Goal: Task Accomplishment & Management: Manage account settings

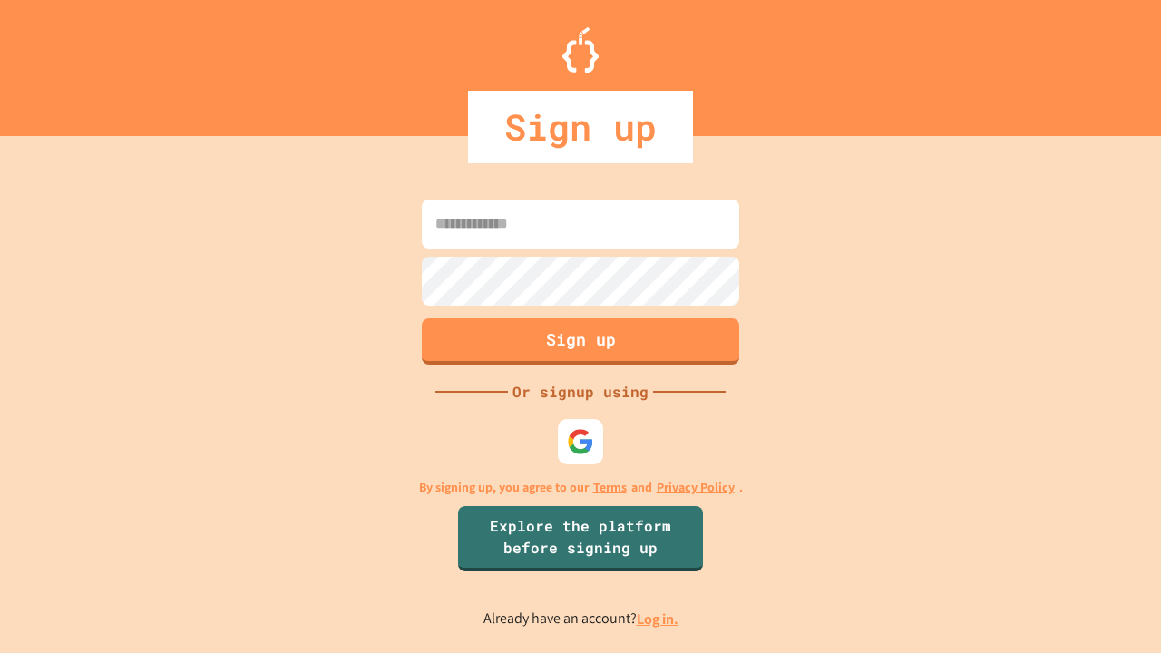
click at [659, 619] on link "Log in." at bounding box center [658, 619] width 42 height 19
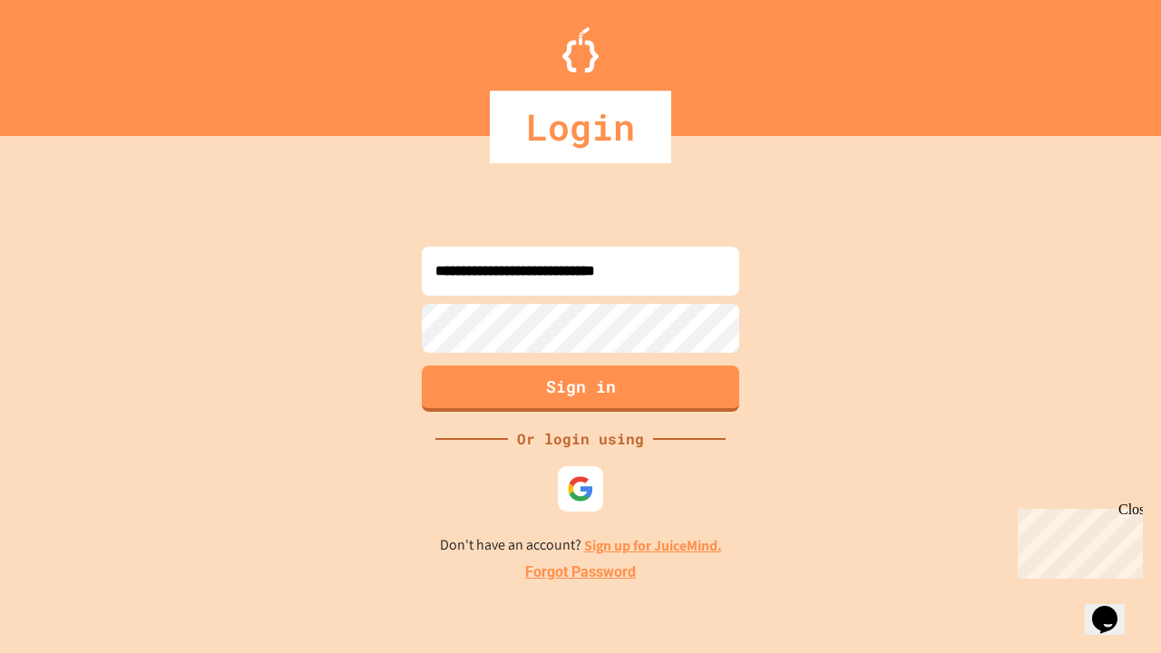
type input "**********"
